Goal: Information Seeking & Learning: Find specific fact

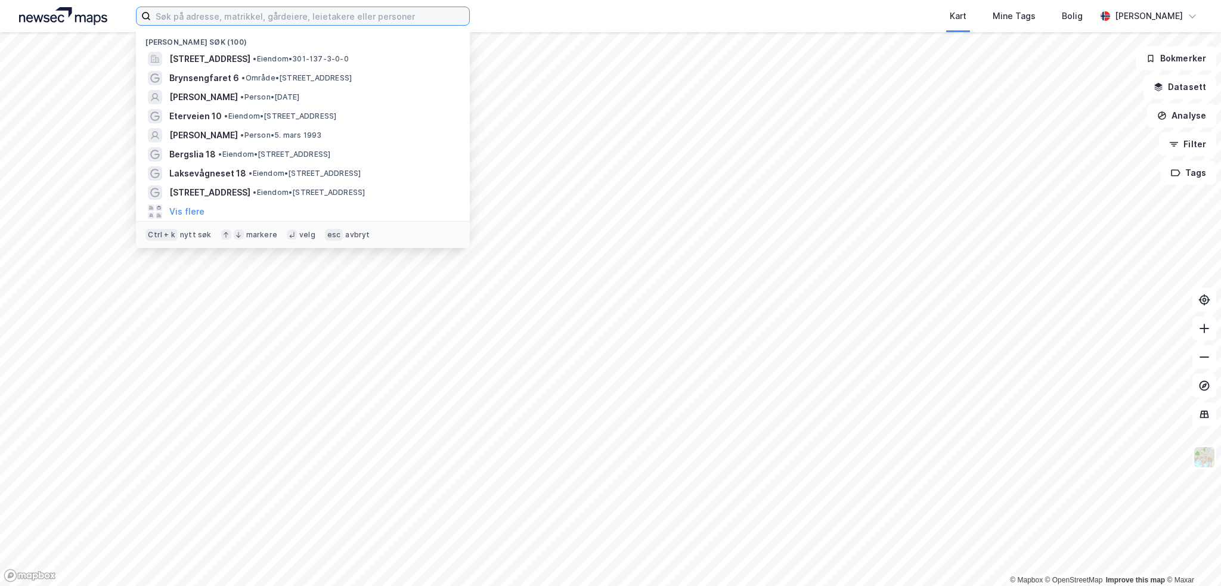
click at [397, 15] on input at bounding box center [310, 16] width 318 height 18
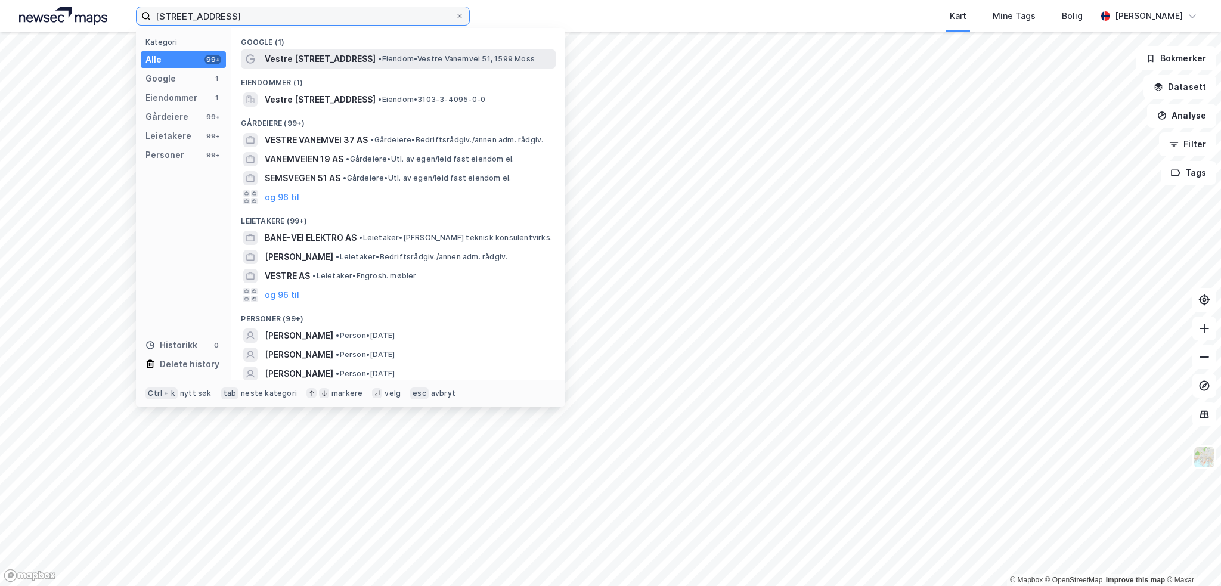
type input "[STREET_ADDRESS]"
click at [371, 64] on div "Vestre [STREET_ADDRESS] • Eiendom • Vestre [STREET_ADDRESS]" at bounding box center [409, 59] width 289 height 14
